Goal: Register for event/course

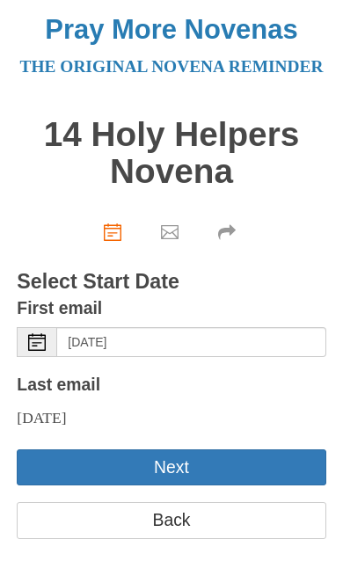
click at [17, 357] on div "Select Date" at bounding box center [37, 342] width 40 height 30
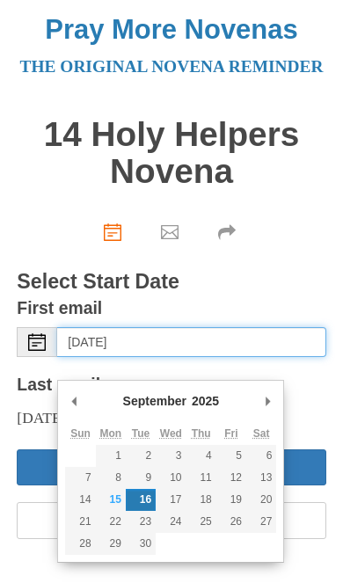
type input "Friday, September 19th"
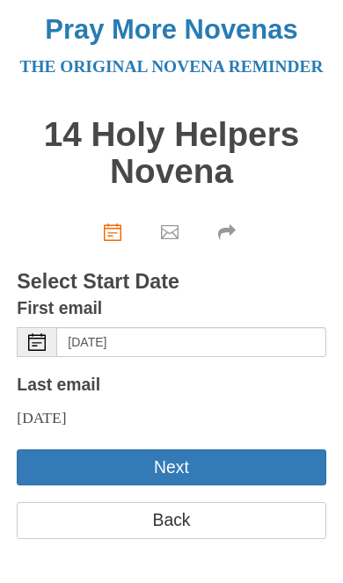
click at [258, 485] on button "Next" at bounding box center [171, 467] width 309 height 36
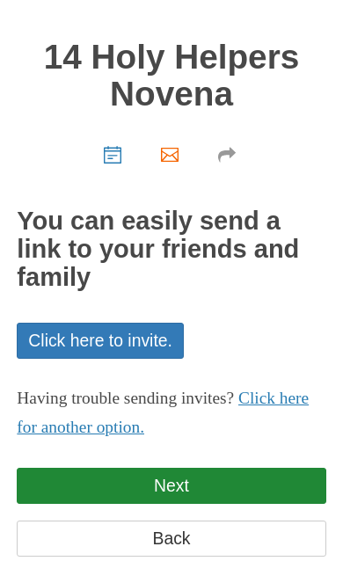
scroll to position [50, 0]
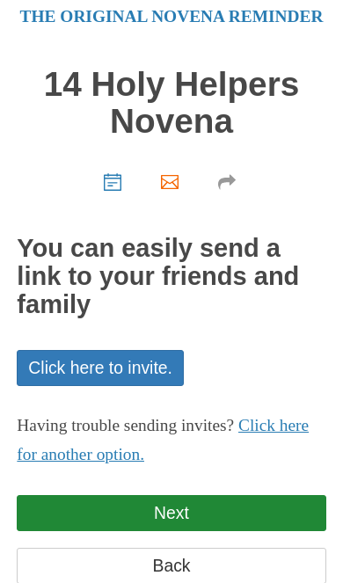
click at [240, 531] on link "Next" at bounding box center [171, 513] width 309 height 36
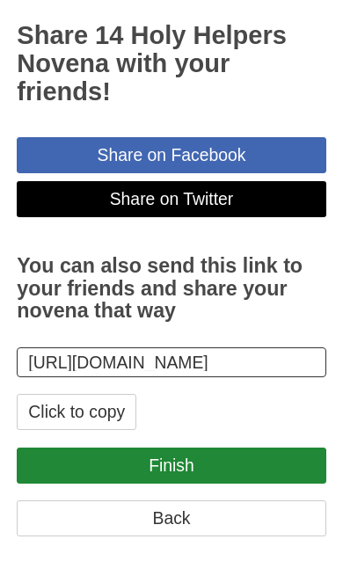
scroll to position [267, 0]
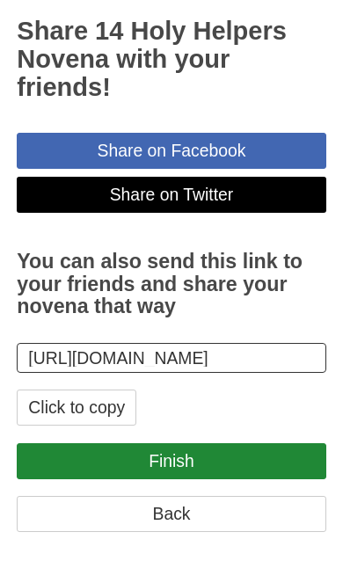
click at [120, 479] on link "Finish" at bounding box center [171, 461] width 309 height 36
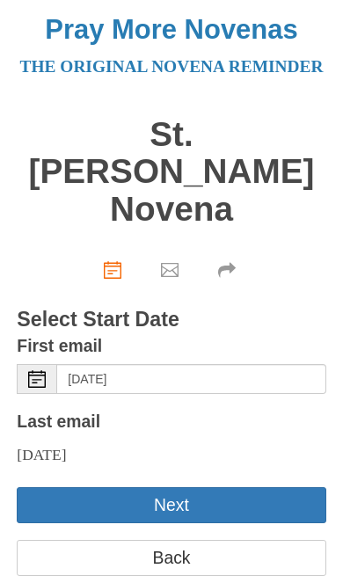
click at [19, 364] on div "Select Date" at bounding box center [37, 379] width 40 height 30
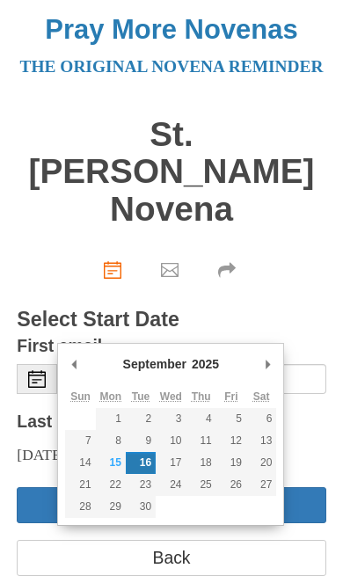
click at [312, 332] on div "First email Select Date [DATE]" at bounding box center [171, 363] width 309 height 63
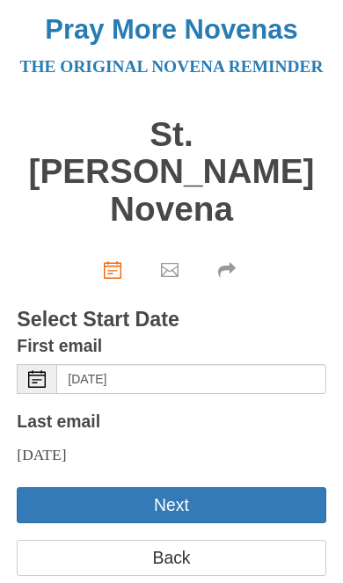
click at [238, 487] on button "Next" at bounding box center [171, 505] width 309 height 36
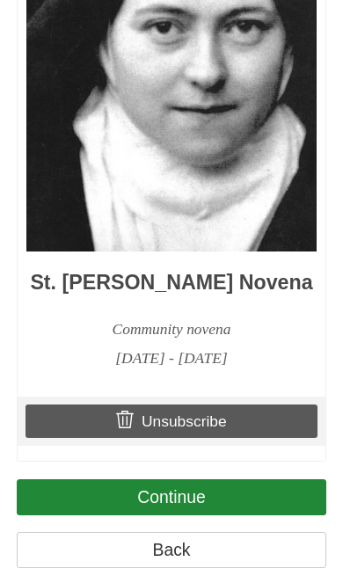
scroll to position [1308, 0]
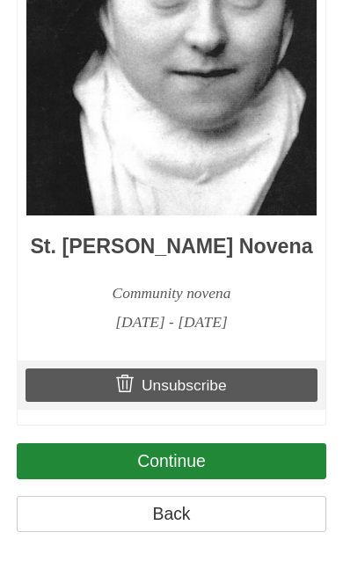
click at [124, 479] on link "Continue" at bounding box center [171, 461] width 309 height 36
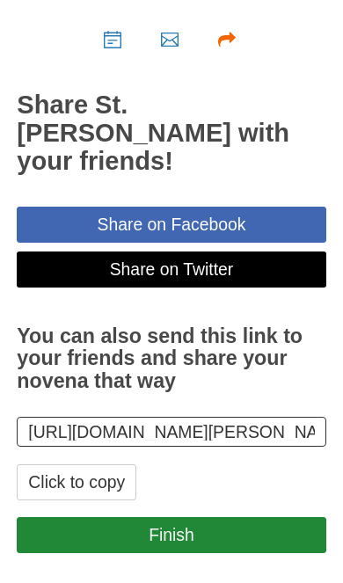
scroll to position [203, 0]
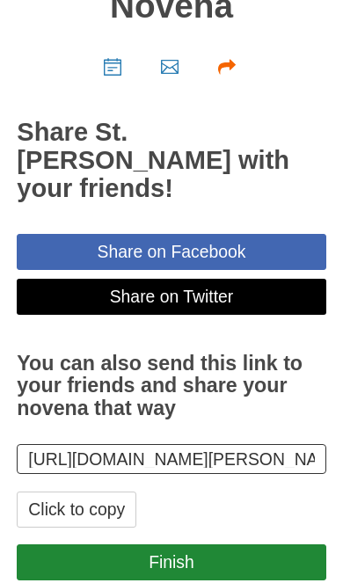
click at [137, 544] on link "Finish" at bounding box center [171, 562] width 309 height 36
